Goal: Task Accomplishment & Management: Use online tool/utility

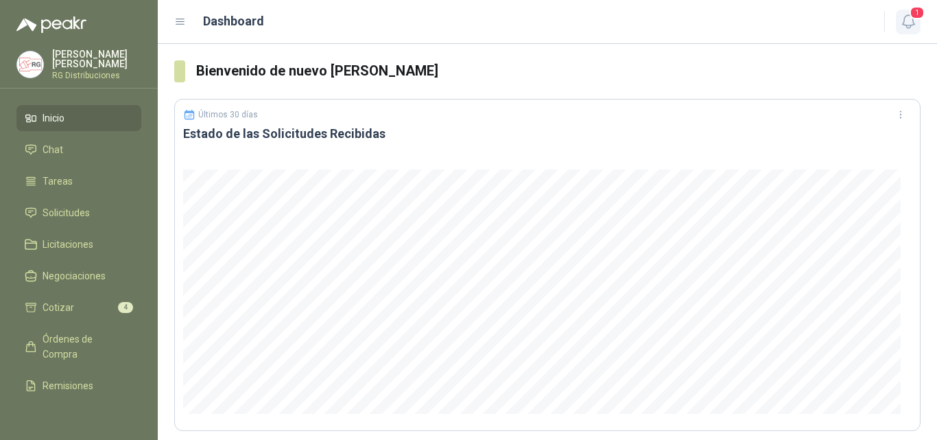
click at [906, 29] on icon "button" at bounding box center [908, 21] width 17 height 17
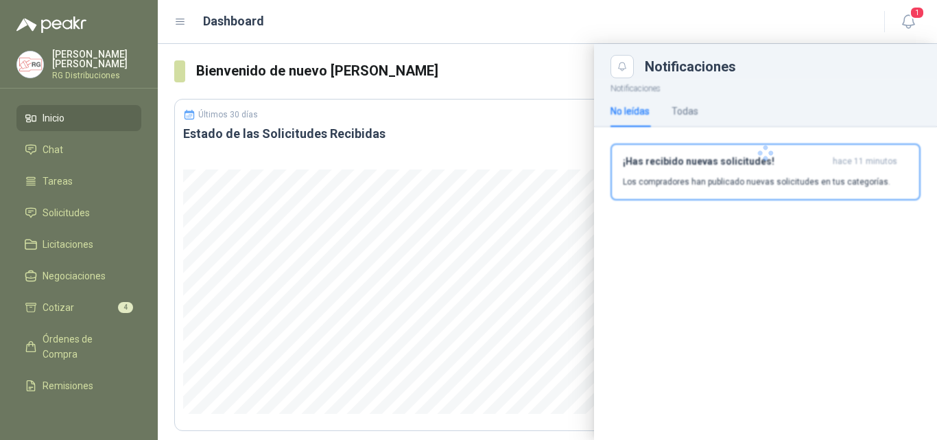
click at [750, 185] on p "Los compradores han publicado nuevas solicitudes en tus categorías." at bounding box center [757, 182] width 268 height 12
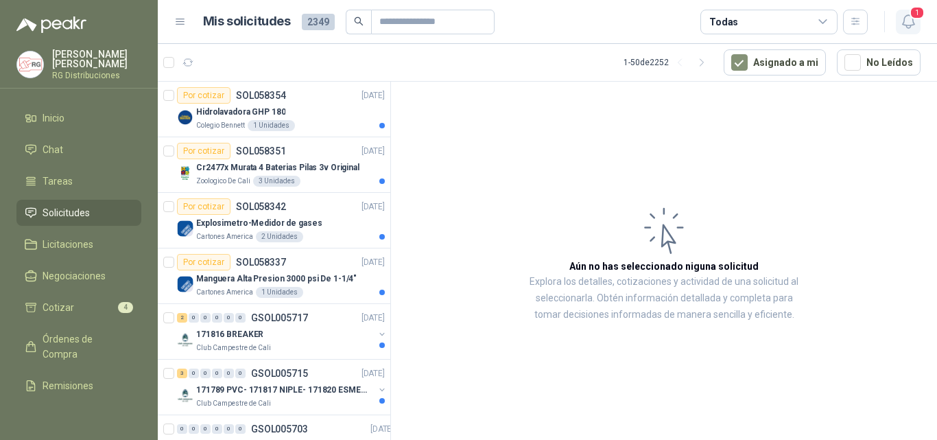
click at [917, 17] on span "1" at bounding box center [917, 12] width 15 height 13
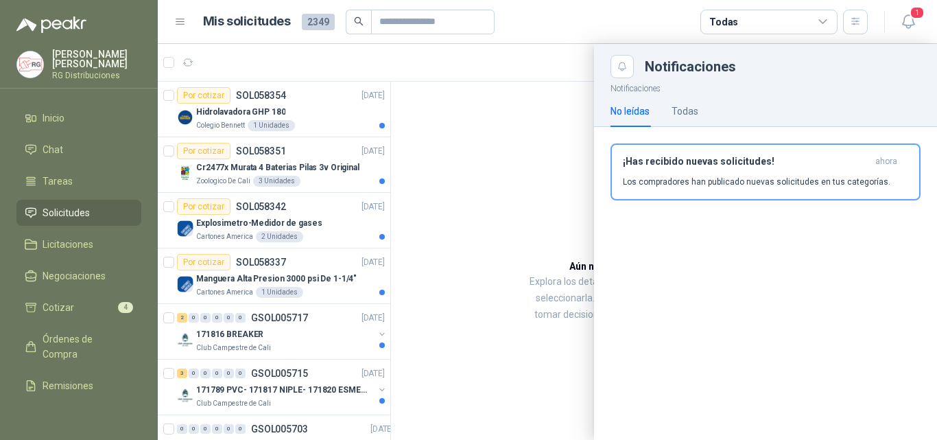
click at [744, 173] on div "¡Has recibido nuevas solicitudes! ahora Los compradores han publicado nuevas so…" at bounding box center [765, 172] width 285 height 32
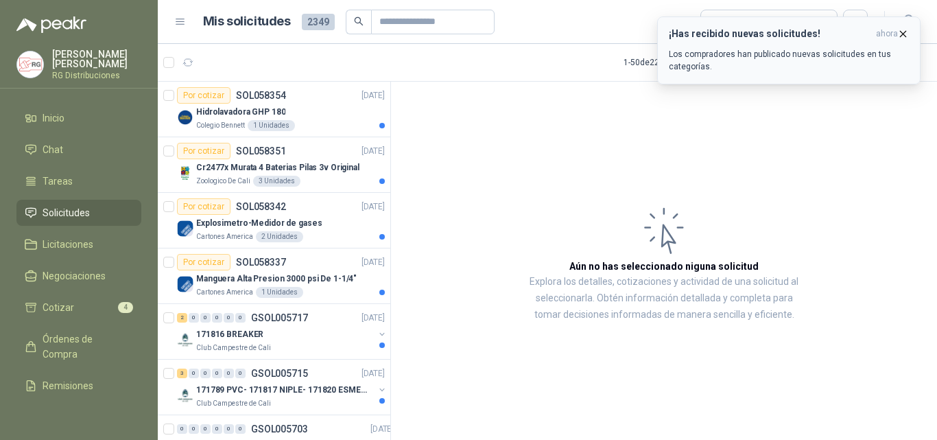
click at [905, 35] on icon "button" at bounding box center [903, 33] width 5 height 5
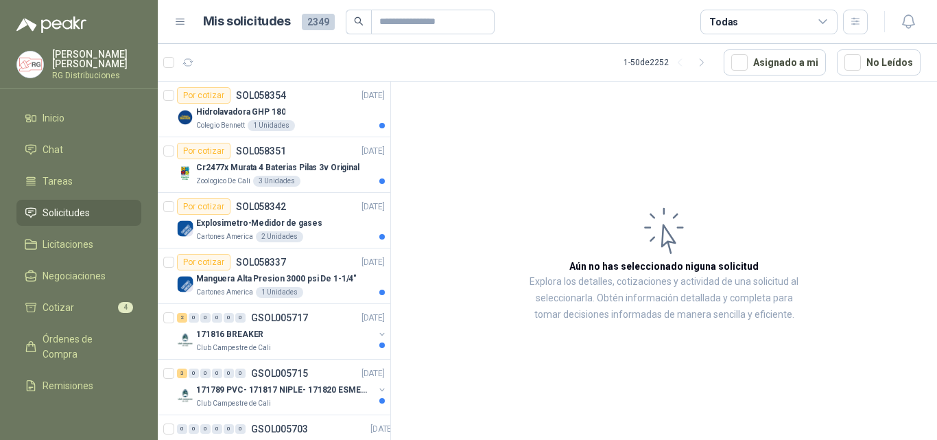
click at [43, 162] on ul "Inicio Chat Tareas Solicitudes Licitaciones Negociaciones Cotizar 4 Órdenes de …" at bounding box center [79, 256] width 158 height 302
click at [47, 246] on span "Licitaciones" at bounding box center [68, 244] width 51 height 15
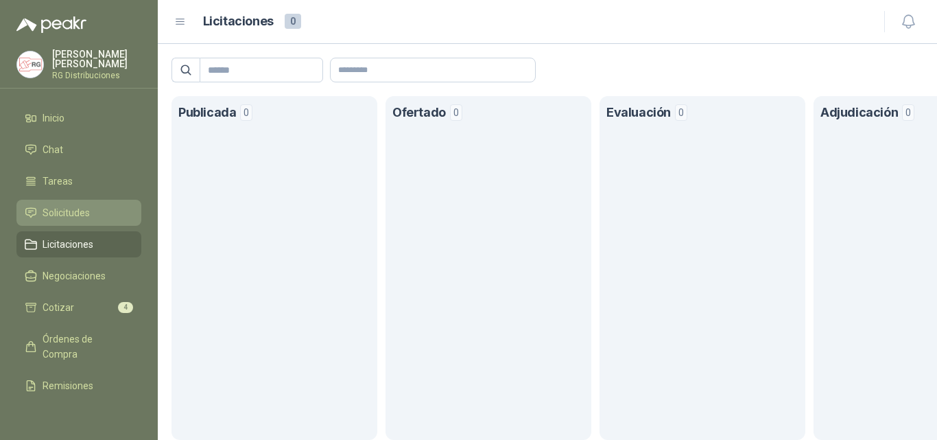
click at [63, 212] on span "Solicitudes" at bounding box center [66, 212] width 47 height 15
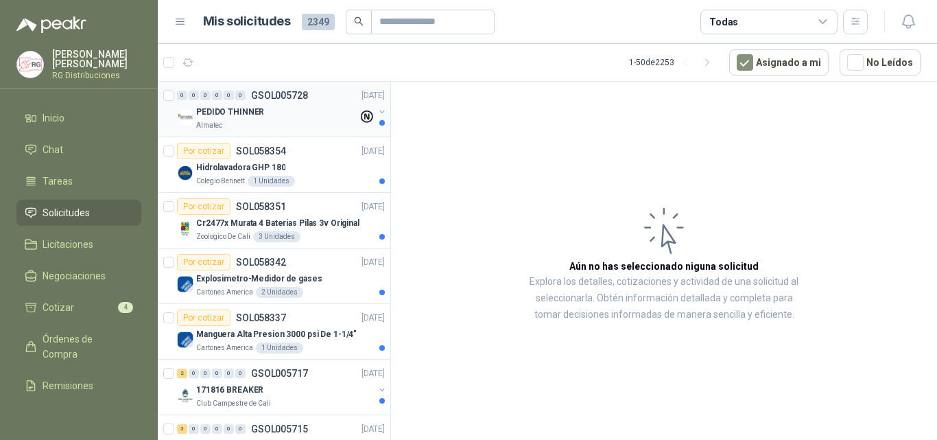
click at [285, 119] on div "PEDIDO THINNER" at bounding box center [277, 112] width 162 height 16
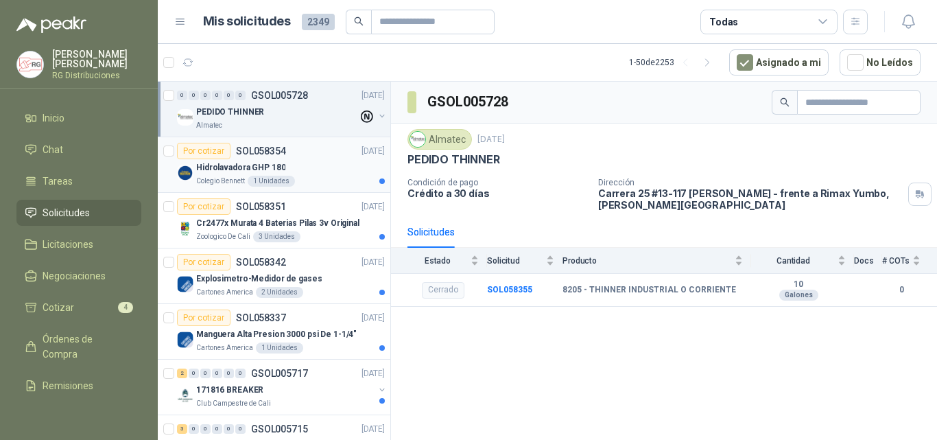
click at [310, 173] on div "Hidrolavadora GHP 180" at bounding box center [290, 167] width 189 height 16
click at [306, 217] on p "Cr2477x Murata 4 Baterias Pilas 3v Original" at bounding box center [277, 223] width 163 height 13
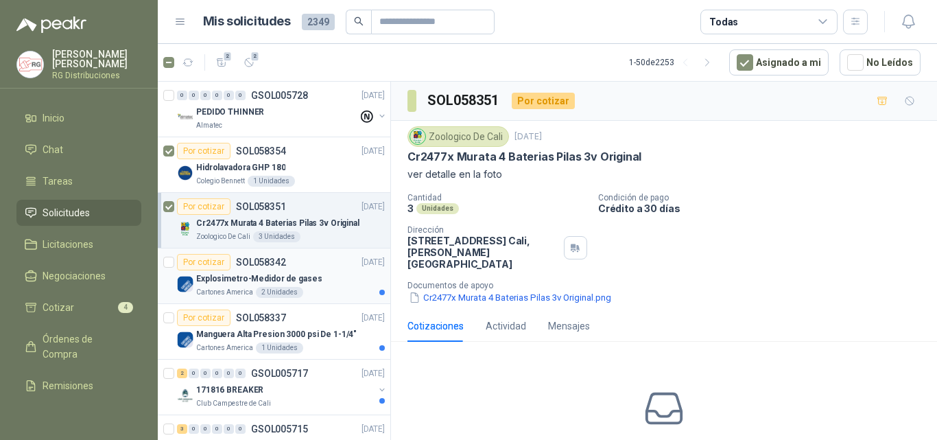
click at [314, 283] on div "Explosimetro-Medidor de gases" at bounding box center [290, 278] width 189 height 16
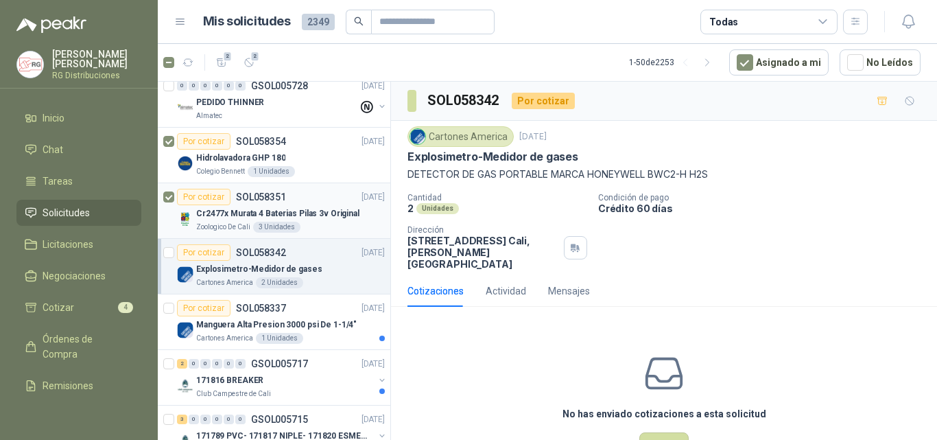
scroll to position [69, 0]
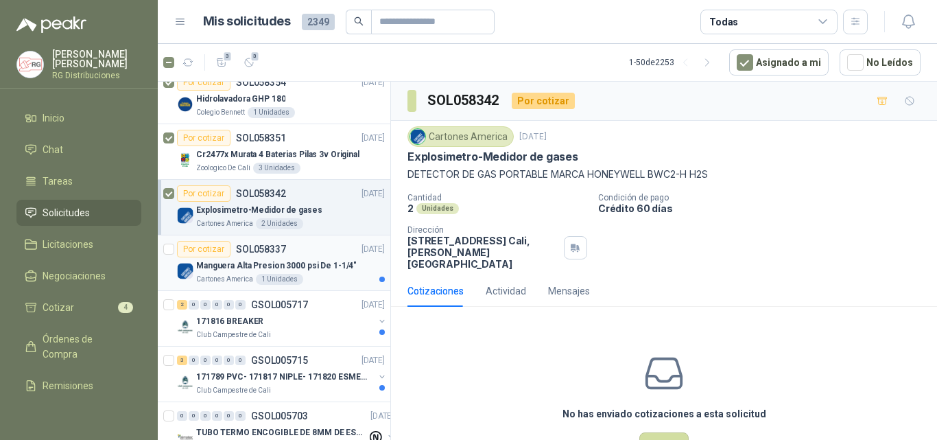
click at [298, 266] on p "Manguera Alta Presion 3000 psi De 1-1/4"" at bounding box center [276, 265] width 161 height 13
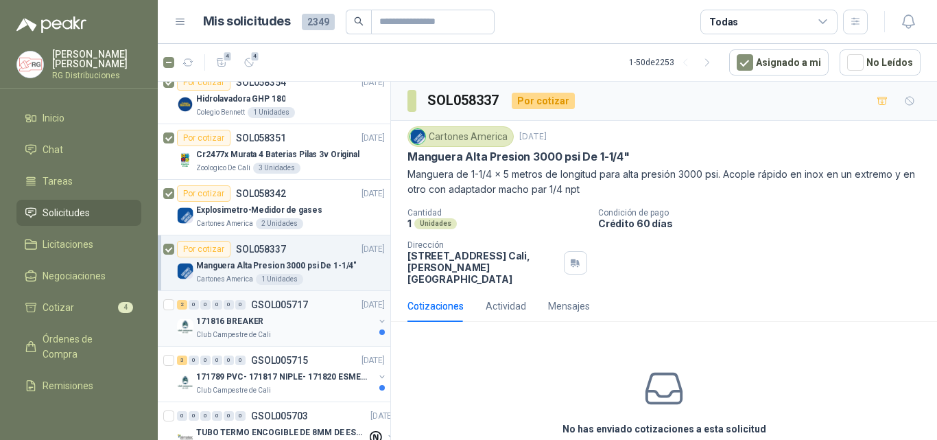
click at [305, 323] on div "171816 BREAKER" at bounding box center [285, 321] width 178 height 16
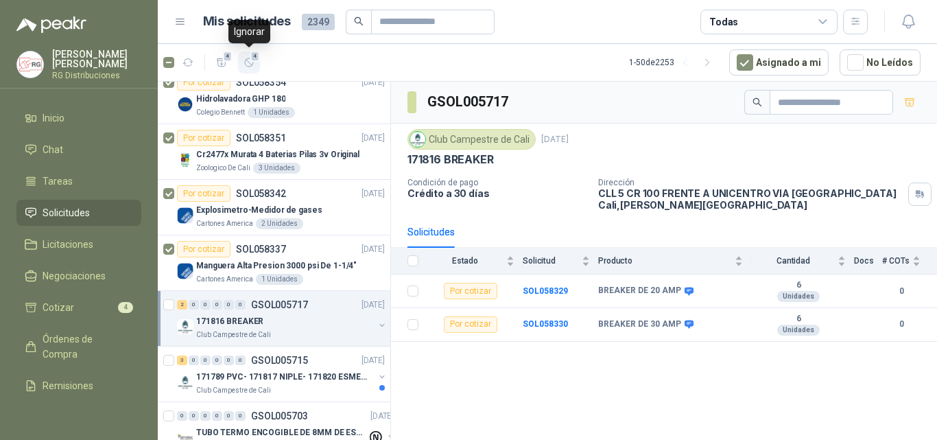
click at [251, 60] on span "4" at bounding box center [255, 56] width 10 height 11
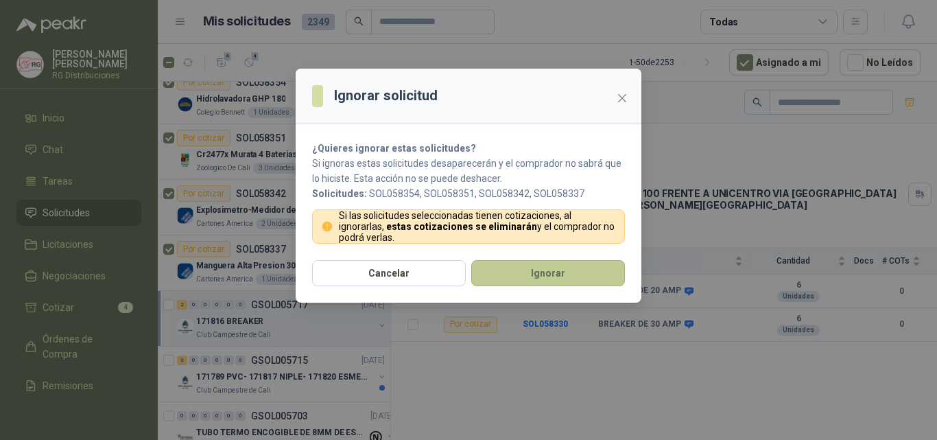
click at [517, 276] on button "Ignorar" at bounding box center [548, 273] width 154 height 26
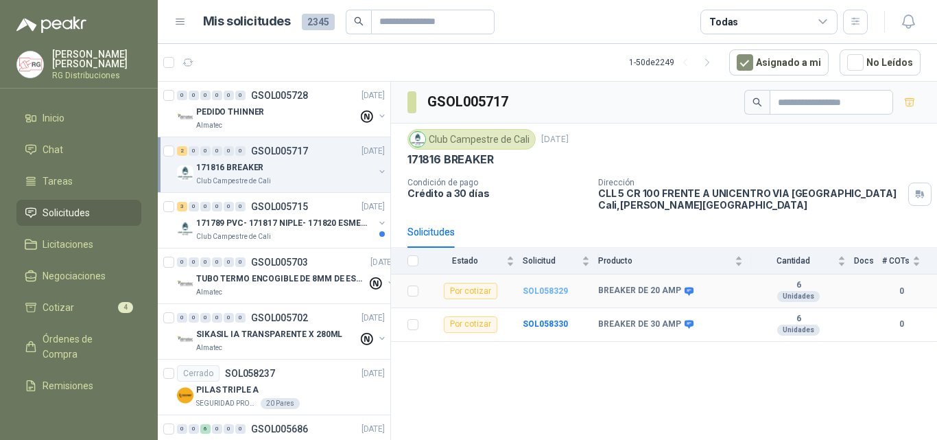
click at [552, 291] on b "SOL058329" at bounding box center [545, 291] width 45 height 10
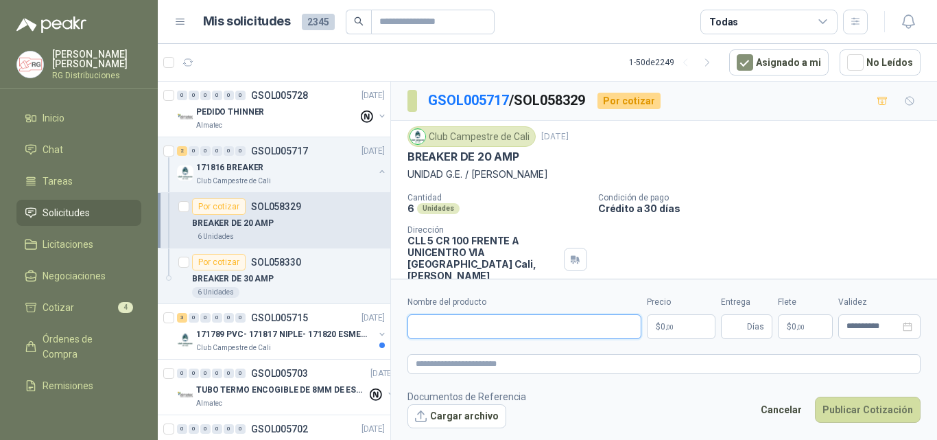
click at [506, 329] on input "Nombre del producto" at bounding box center [525, 326] width 234 height 25
paste input "**********"
paste input "********"
type input "**********"
click at [683, 327] on body "[PERSON_NAME] RG Distribuciones Inicio Chat Tareas Solicitudes Licitaciones Neg…" at bounding box center [468, 220] width 937 height 440
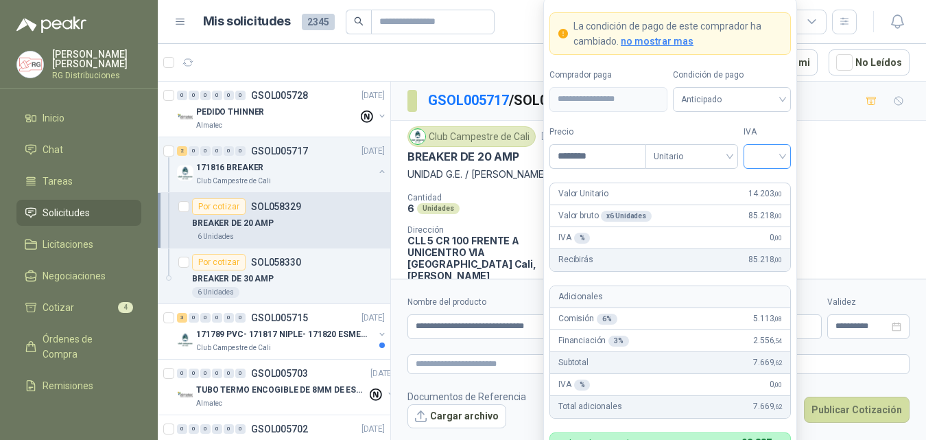
type input "********"
click at [778, 147] on input "search" at bounding box center [767, 155] width 31 height 21
click at [764, 182] on div "19%" at bounding box center [767, 184] width 25 height 15
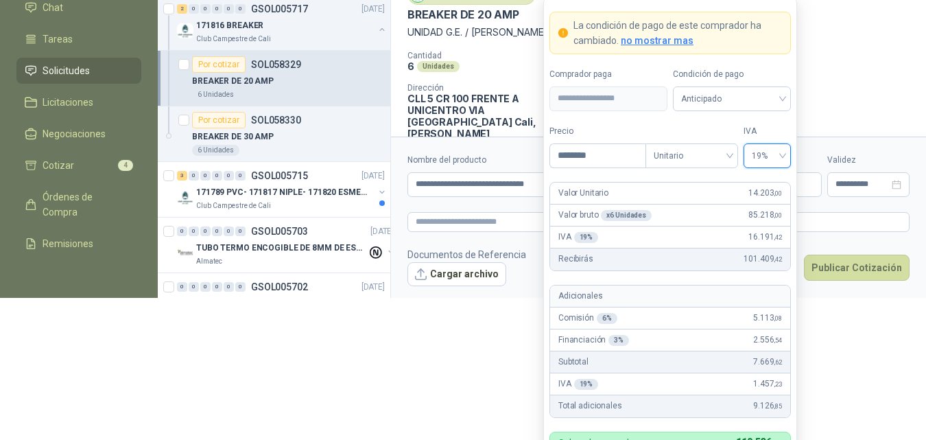
scroll to position [145, 0]
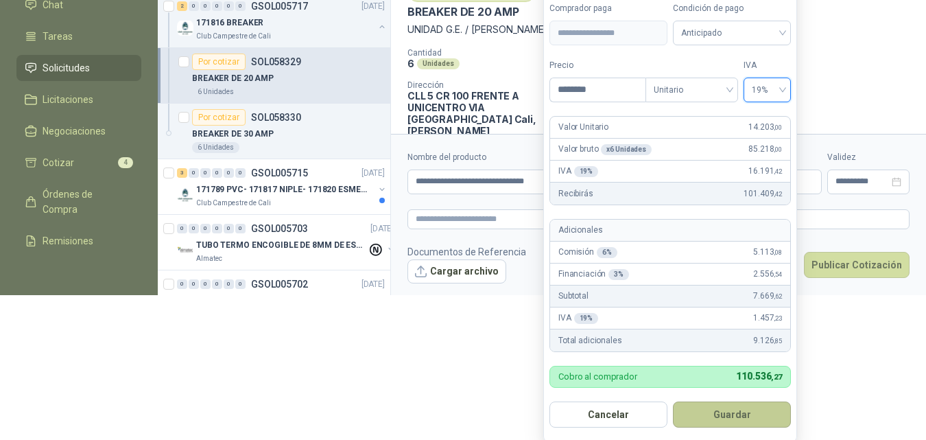
click at [743, 417] on button "Guardar" at bounding box center [732, 414] width 118 height 26
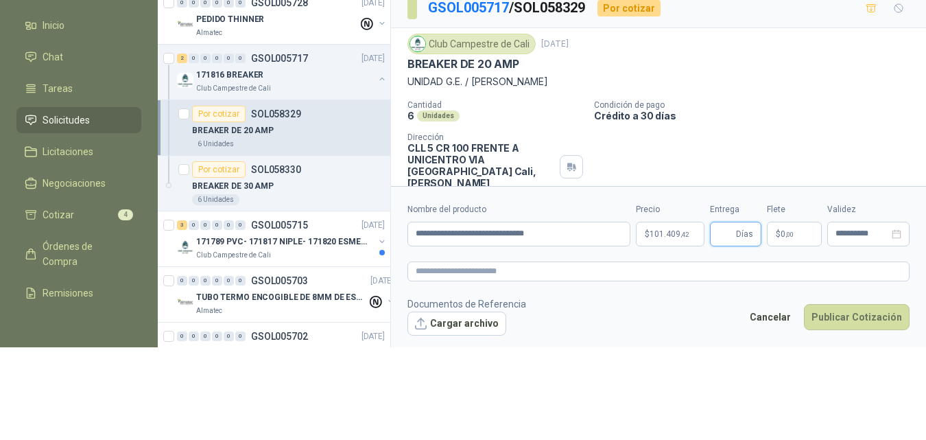
scroll to position [0, 0]
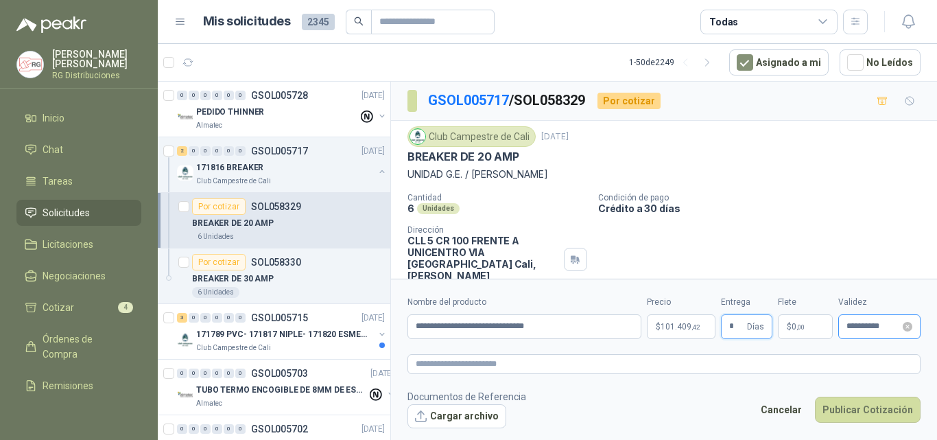
click at [880, 333] on div "**********" at bounding box center [879, 326] width 82 height 25
type input "*"
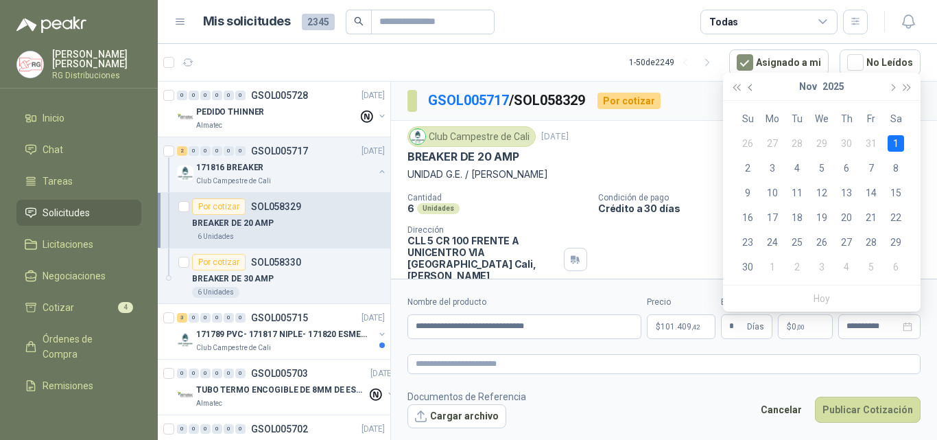
click at [754, 82] on button "button" at bounding box center [751, 86] width 15 height 27
click at [868, 167] on div "10" at bounding box center [871, 168] width 16 height 16
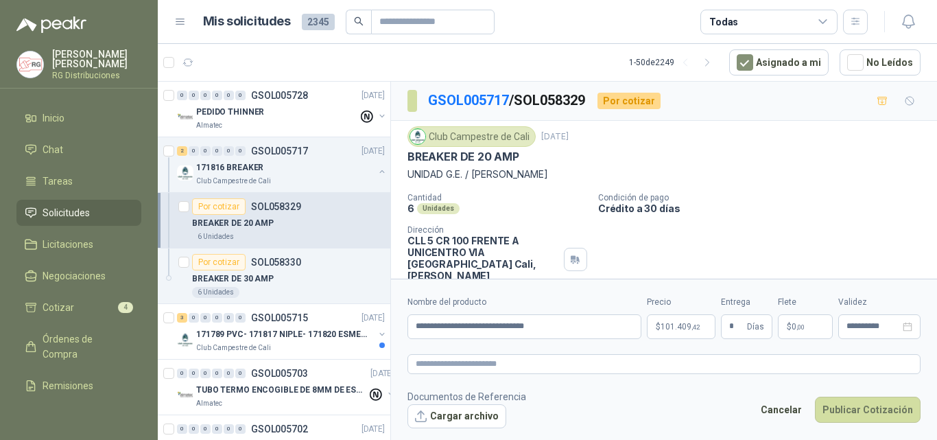
type input "**********"
click at [878, 408] on button "Publicar Cotización" at bounding box center [868, 410] width 106 height 26
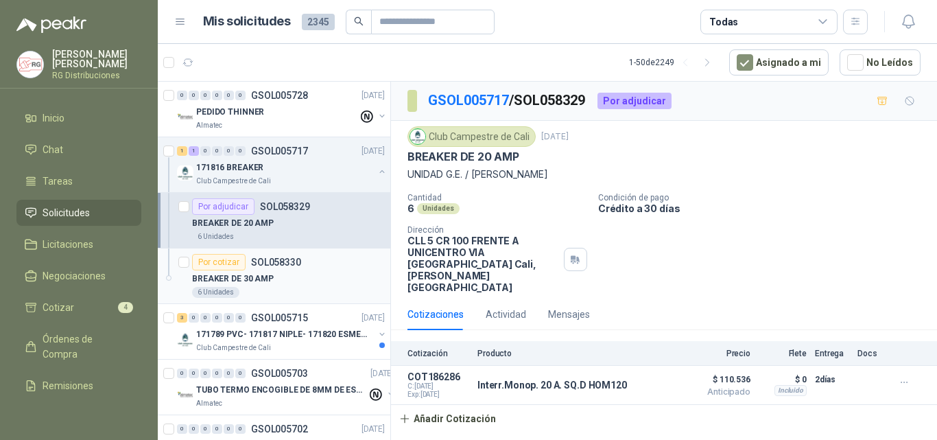
click at [323, 282] on div "BREAKER DE 30 AMP" at bounding box center [288, 278] width 193 height 16
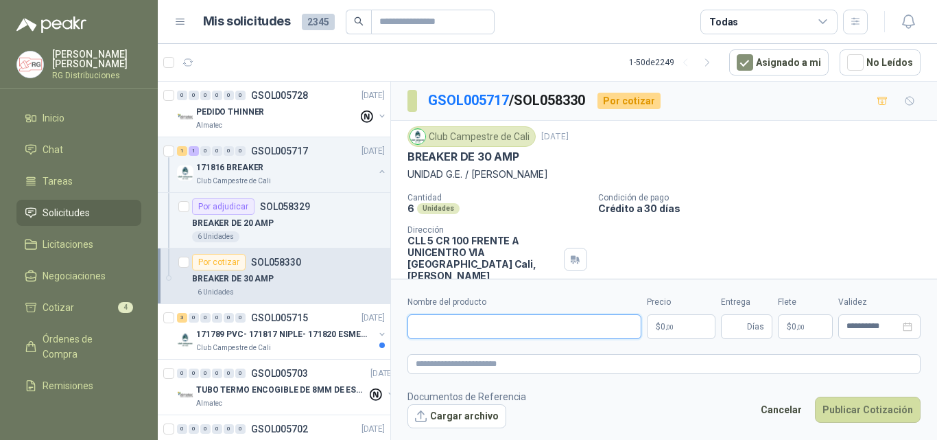
click at [502, 334] on input "Nombre del producto" at bounding box center [525, 326] width 234 height 25
paste input "**********"
paste input "********"
type input "**********"
click at [680, 332] on body "[PERSON_NAME] RG Distribuciones Inicio Chat Tareas Solicitudes Licitaciones Neg…" at bounding box center [468, 220] width 937 height 440
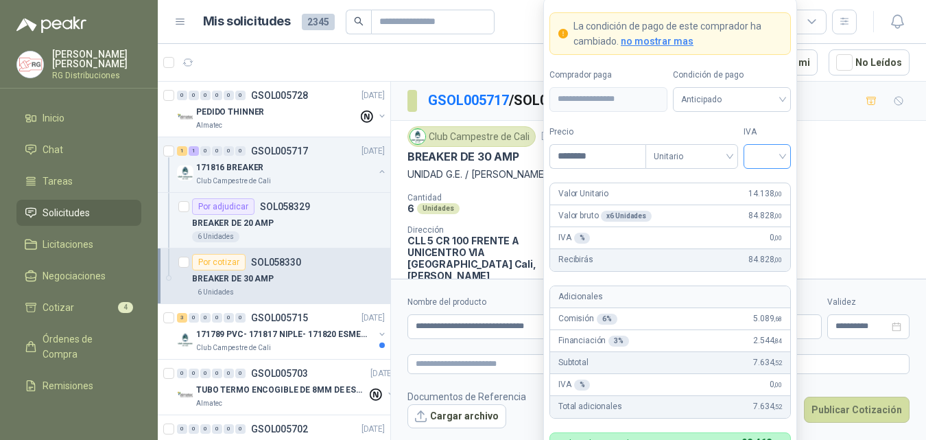
click at [784, 158] on div at bounding box center [767, 156] width 47 height 25
type input "********"
click at [767, 185] on div "19%" at bounding box center [767, 184] width 25 height 15
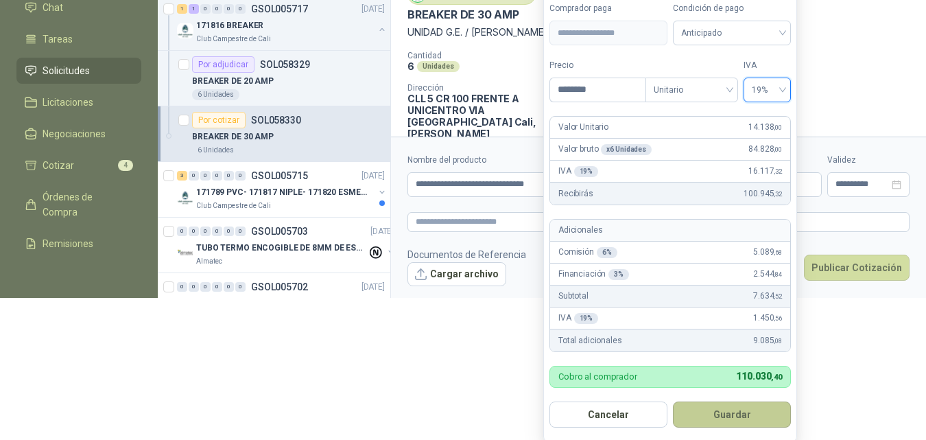
click at [744, 414] on button "Guardar" at bounding box center [732, 414] width 118 height 26
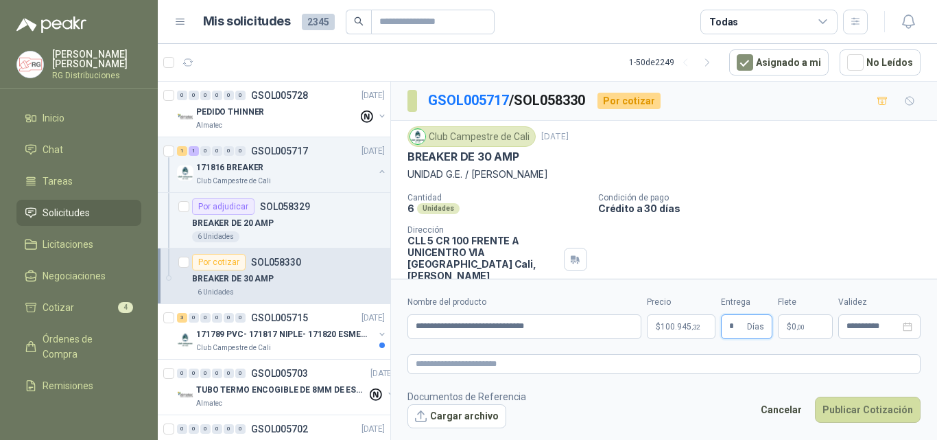
type input "*"
drag, startPoint x: 812, startPoint y: 210, endPoint x: 832, endPoint y: 277, distance: 70.1
click at [812, 211] on p "Crédito a 30 días" at bounding box center [764, 208] width 333 height 12
click at [870, 322] on input "**********" at bounding box center [874, 326] width 54 height 9
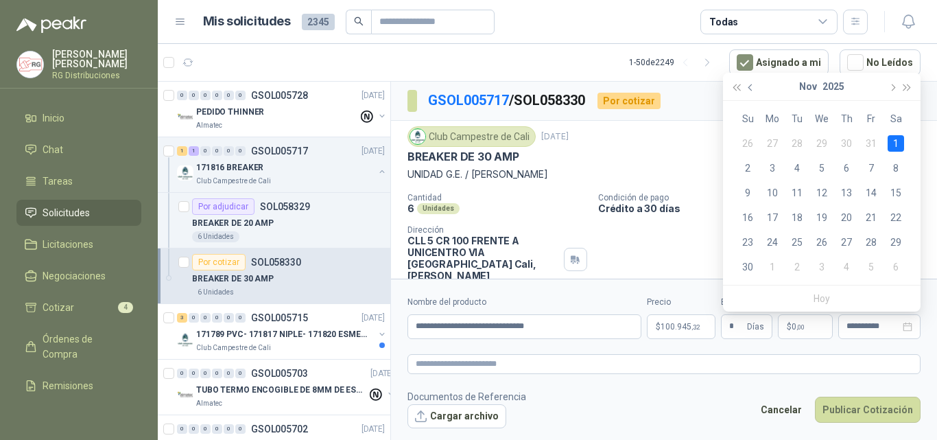
click at [755, 92] on button "button" at bounding box center [751, 86] width 15 height 27
click at [873, 167] on div "10" at bounding box center [871, 168] width 16 height 16
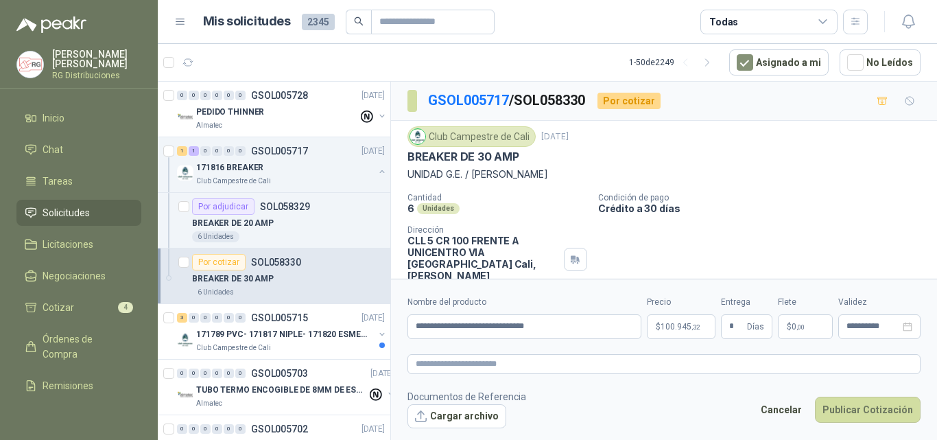
type input "**********"
click at [859, 405] on button "Publicar Cotización" at bounding box center [868, 410] width 106 height 26
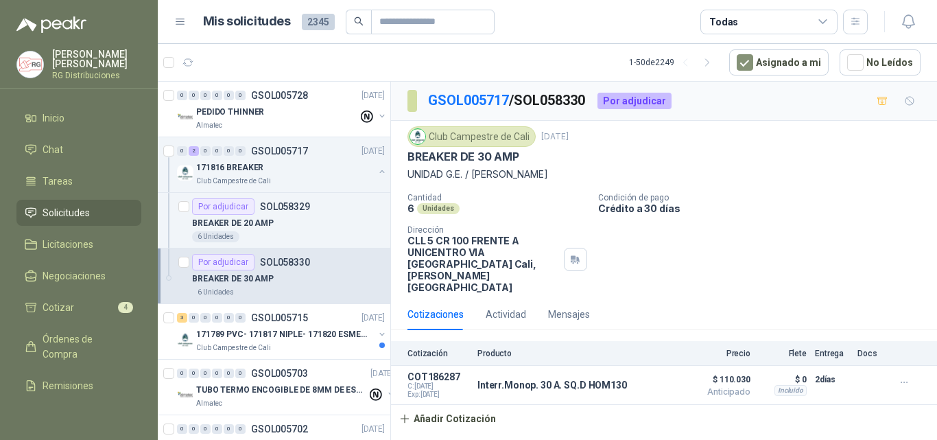
drag, startPoint x: 404, startPoint y: 261, endPoint x: 459, endPoint y: 266, distance: 55.0
click at [446, 265] on div "Club Campestre de Cali [DATE] BREAKER DE 30 AMP UNIDAD G.E. / [PERSON_NAME] Can…" at bounding box center [664, 210] width 546 height 178
click at [765, 244] on div "Cantidad 6 Unidades Condición de pago Crédito a 30 días Dirección CLL 5 CR 100 …" at bounding box center [664, 243] width 513 height 100
click at [377, 170] on button "button" at bounding box center [382, 171] width 11 height 11
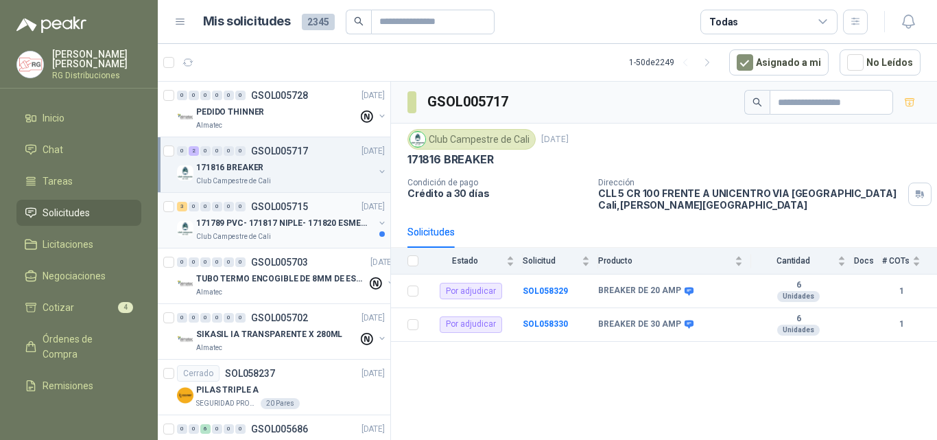
click at [270, 220] on p "171789 PVC- 171817 NIPLE- 171820 ESMERIL" at bounding box center [281, 223] width 171 height 13
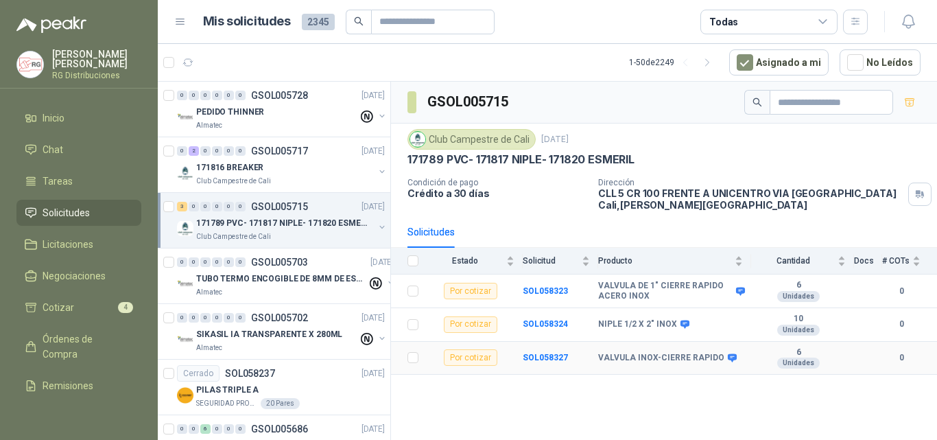
click at [630, 357] on b "VALVULA INOX-CIERRE RAPIDO" at bounding box center [661, 358] width 126 height 11
drag, startPoint x: 630, startPoint y: 357, endPoint x: 639, endPoint y: 408, distance: 51.7
click at [631, 358] on b "VALVULA INOX-CIERRE RAPIDO" at bounding box center [661, 358] width 126 height 11
click at [639, 408] on div "GSOL005715 Club Campestre de Cali [DATE] 171789 PVC- 171817 NIPLE- 171820 ESMER…" at bounding box center [664, 263] width 546 height 363
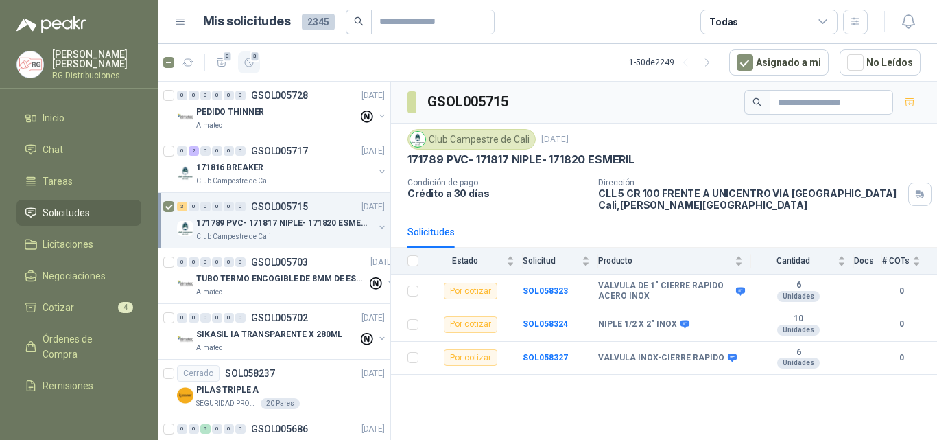
click at [257, 63] on button "3" at bounding box center [249, 62] width 22 height 22
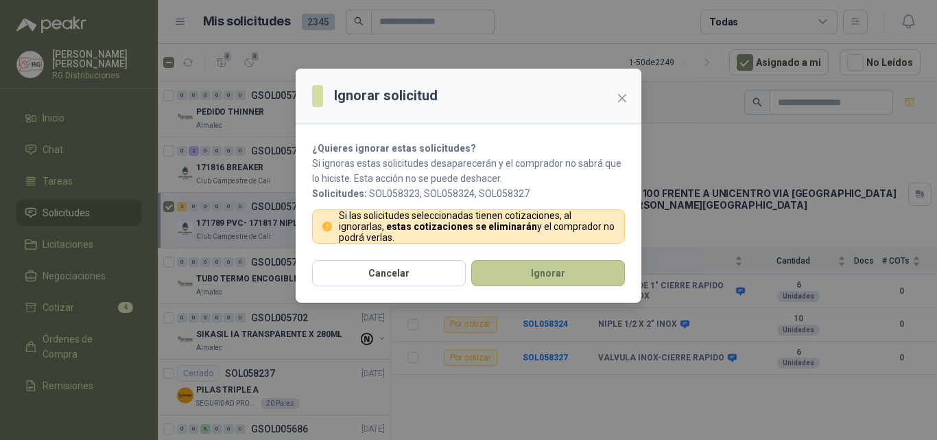
click at [565, 272] on button "Ignorar" at bounding box center [548, 273] width 154 height 26
